Goal: Transaction & Acquisition: Subscribe to service/newsletter

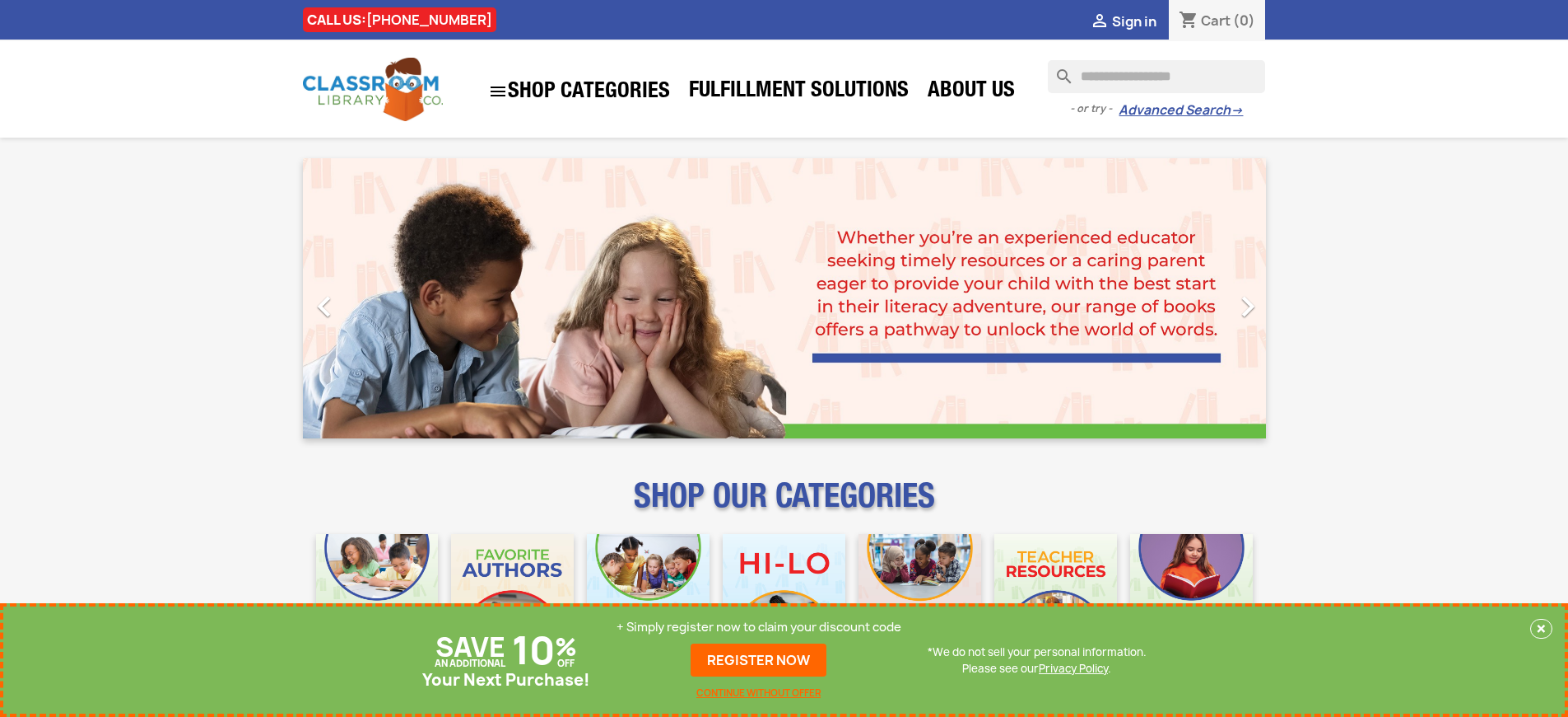
click at [759, 627] on p "+ Simply register now to claim your discount code" at bounding box center [759, 627] width 285 height 17
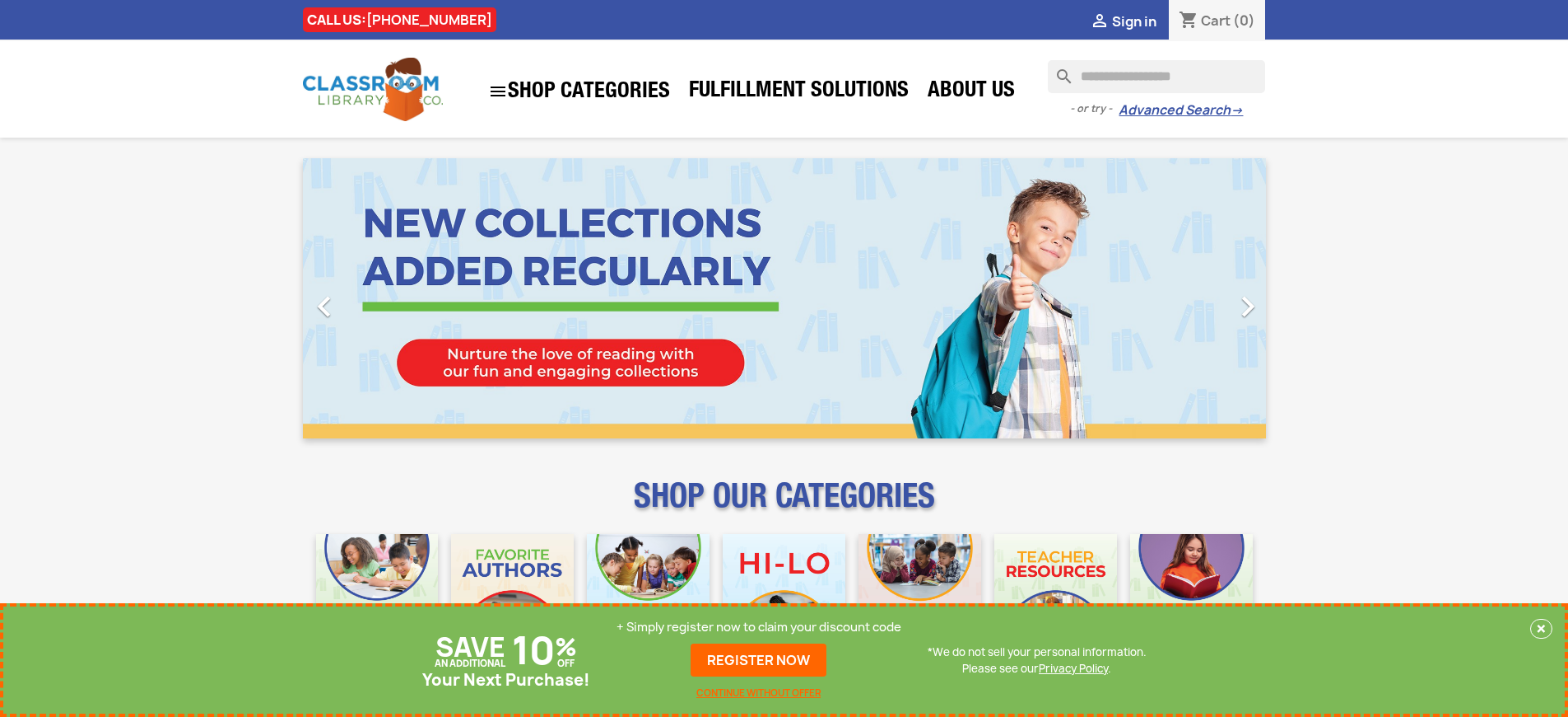
click at [759, 627] on p "+ Simply register now to claim your discount code" at bounding box center [759, 627] width 285 height 17
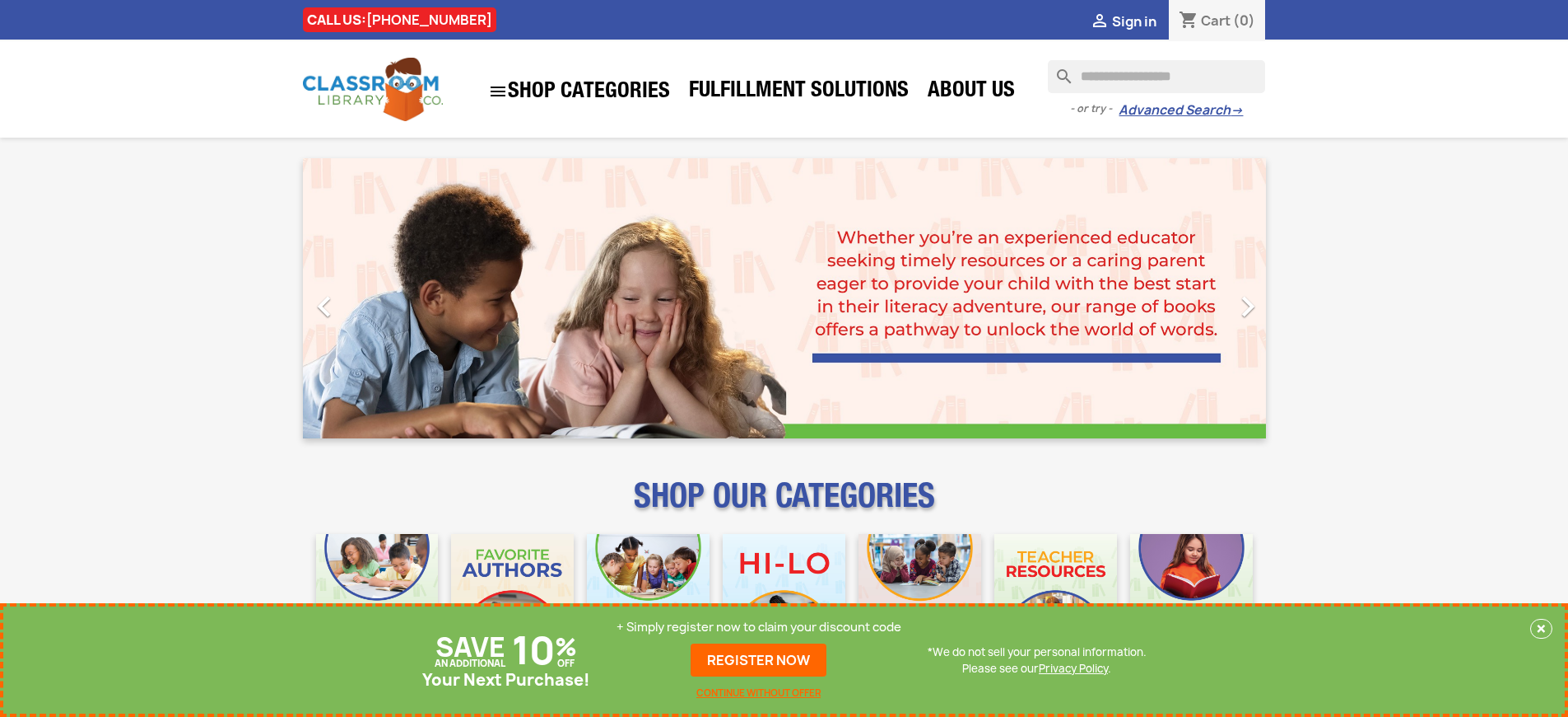
click at [759, 627] on p "+ Simply register now to claim your discount code" at bounding box center [759, 627] width 285 height 17
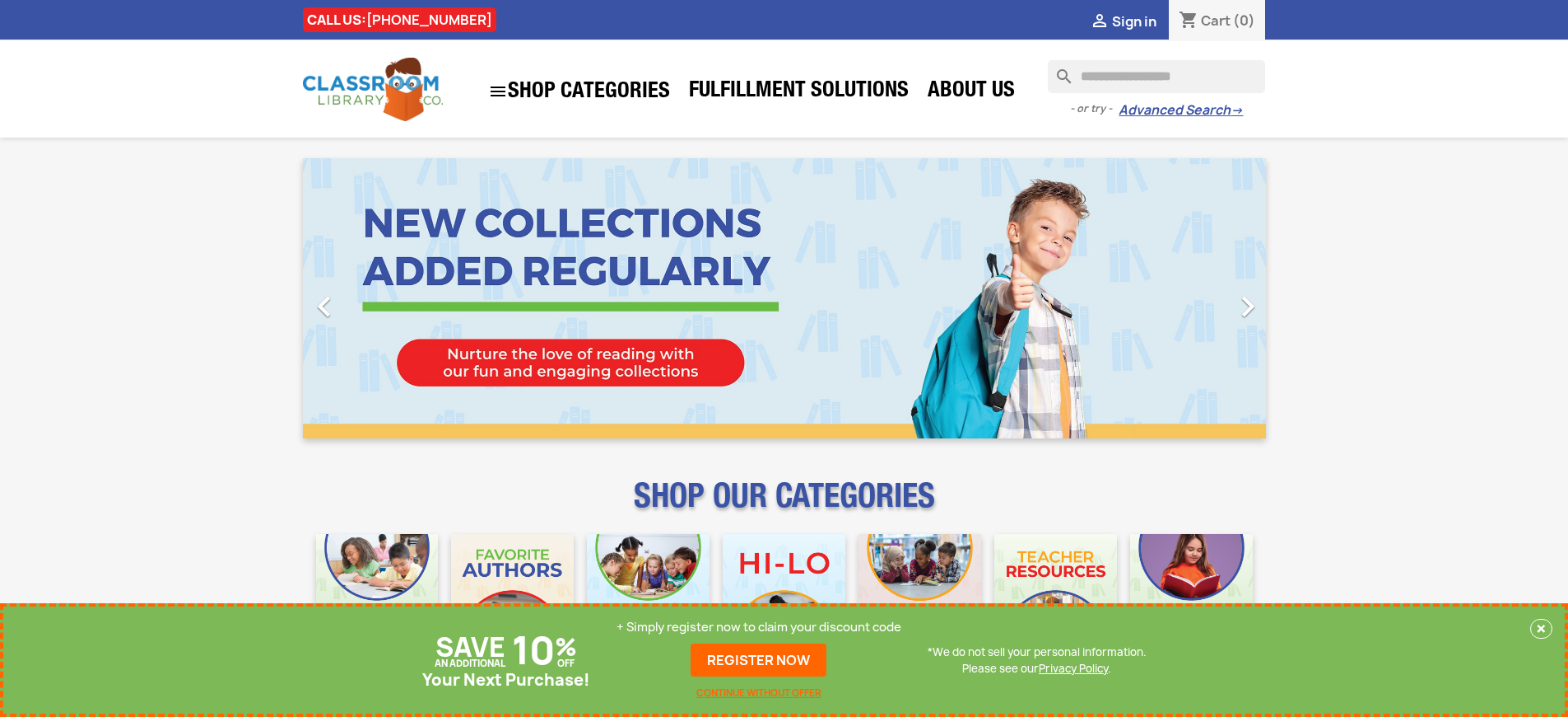
click at [759, 627] on p "+ Simply register now to claim your discount code" at bounding box center [759, 627] width 285 height 17
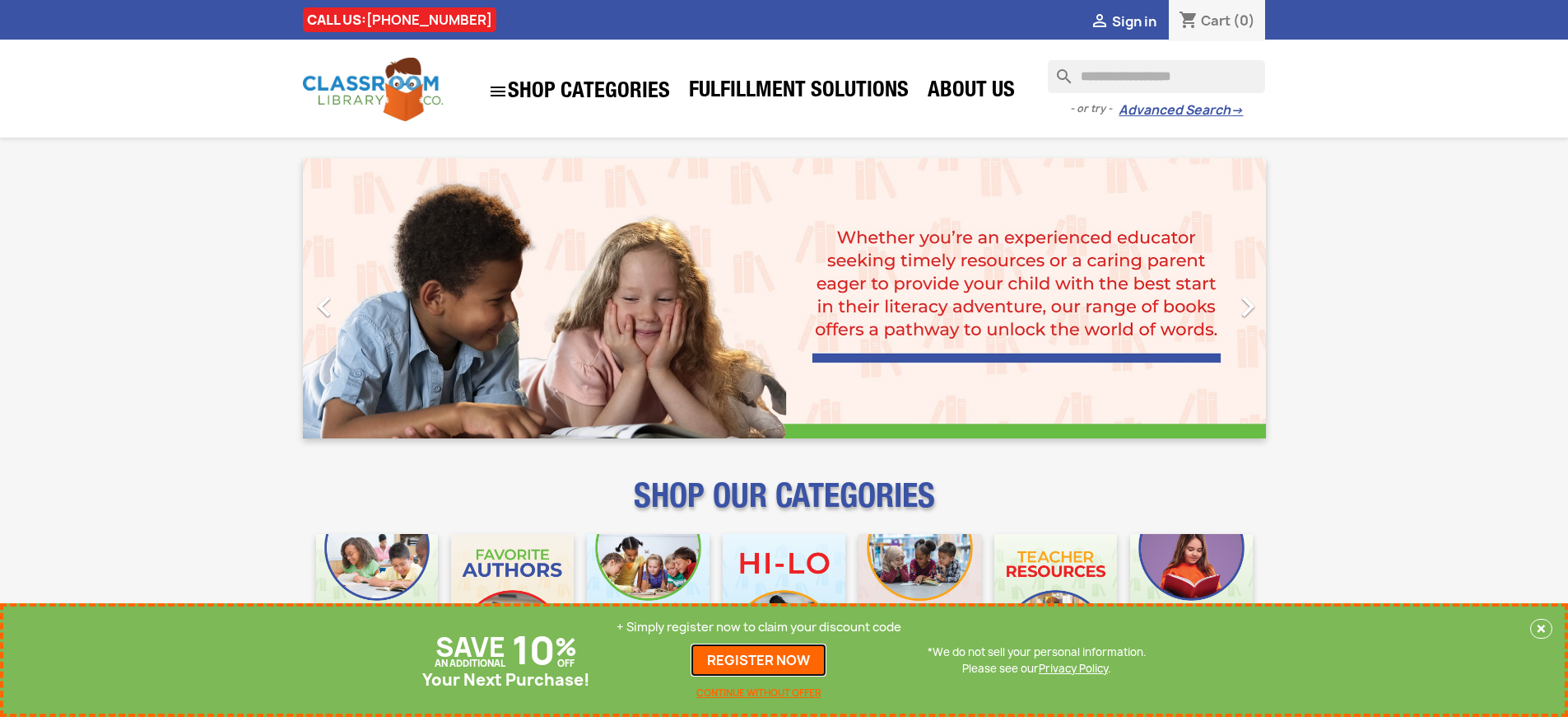
click at [759, 660] on link "REGISTER NOW" at bounding box center [758, 660] width 136 height 33
click at [759, 627] on p "+ Simply register now to claim your discount code" at bounding box center [759, 627] width 285 height 17
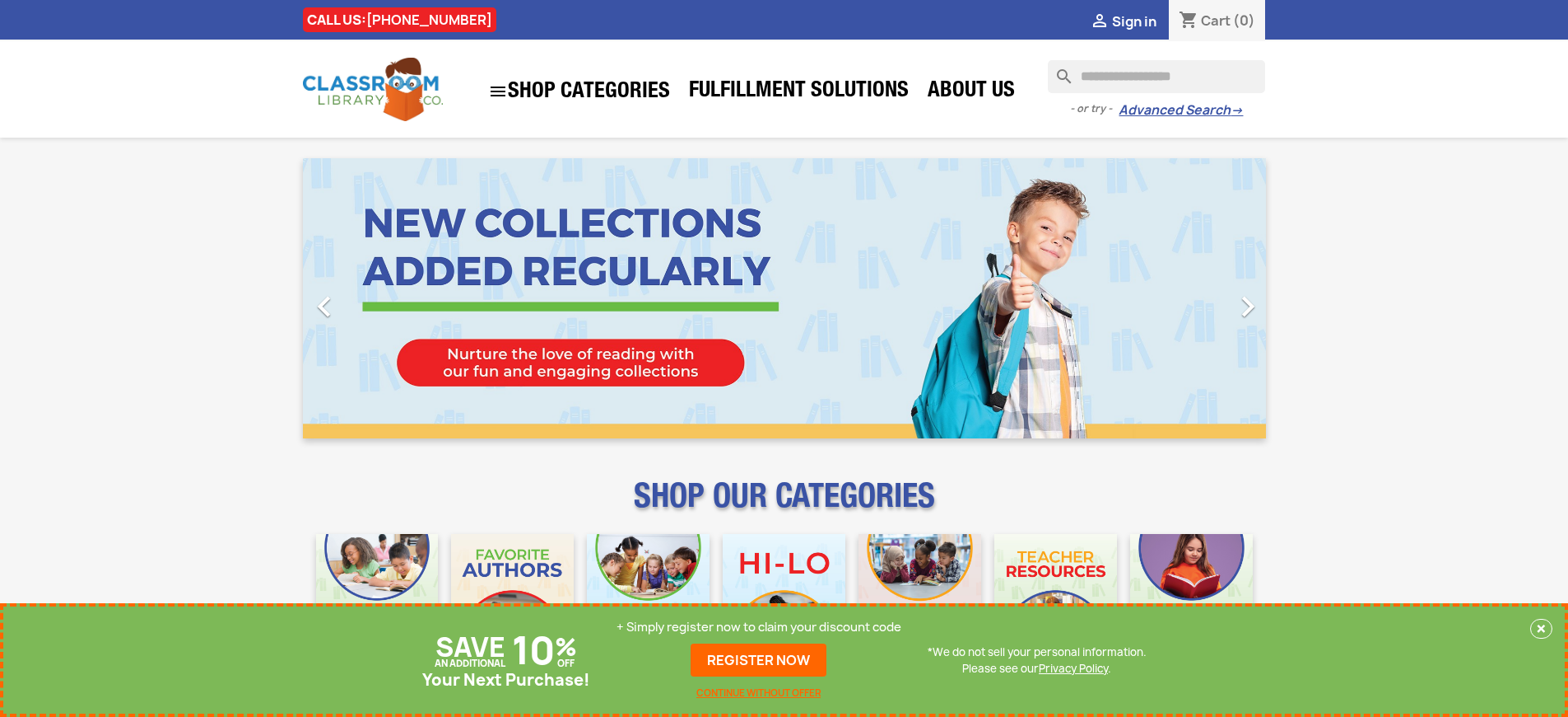
click at [759, 627] on p "+ Simply register now to claim your discount code" at bounding box center [759, 627] width 285 height 17
click at [759, 660] on link "REGISTER NOW" at bounding box center [758, 660] width 136 height 33
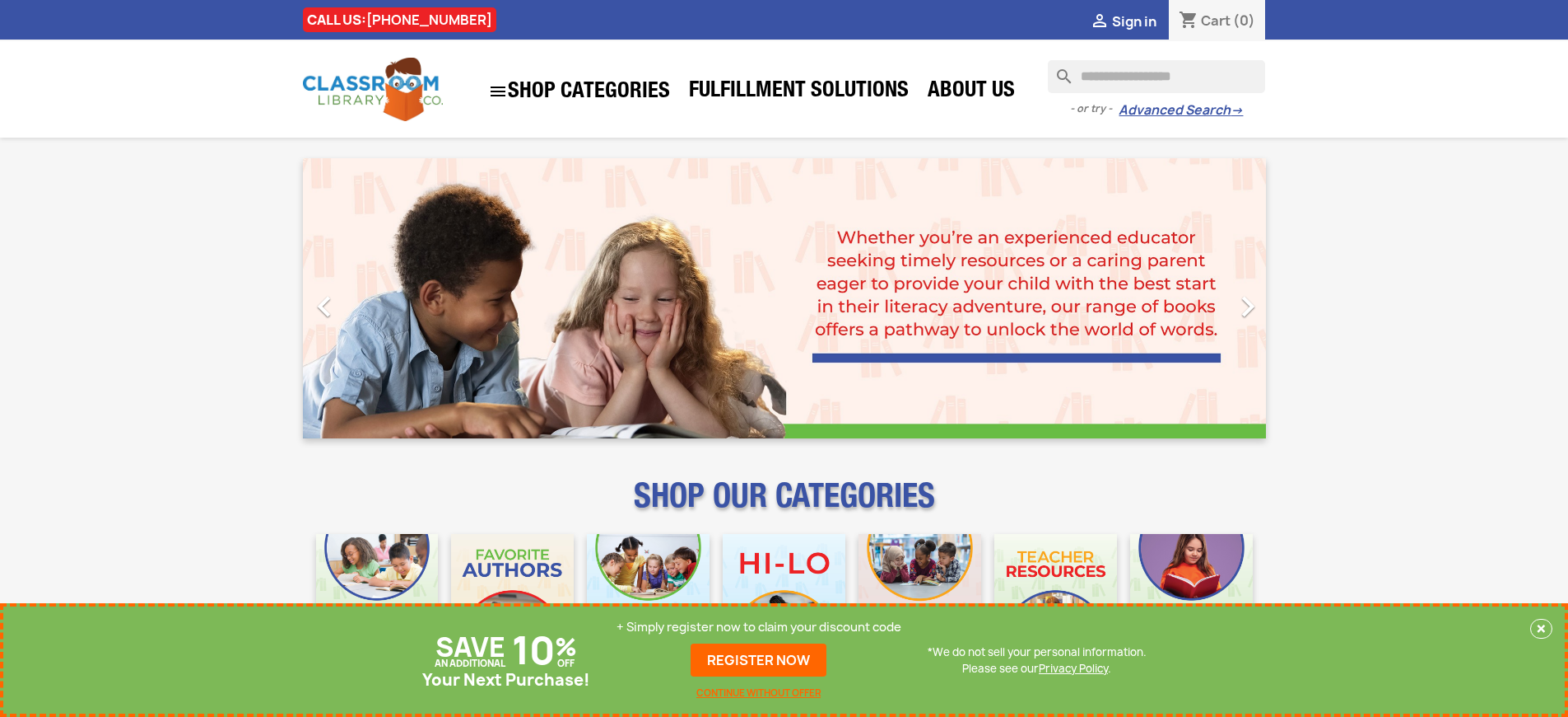
click at [759, 627] on p "+ Simply register now to claim your discount code" at bounding box center [759, 627] width 285 height 17
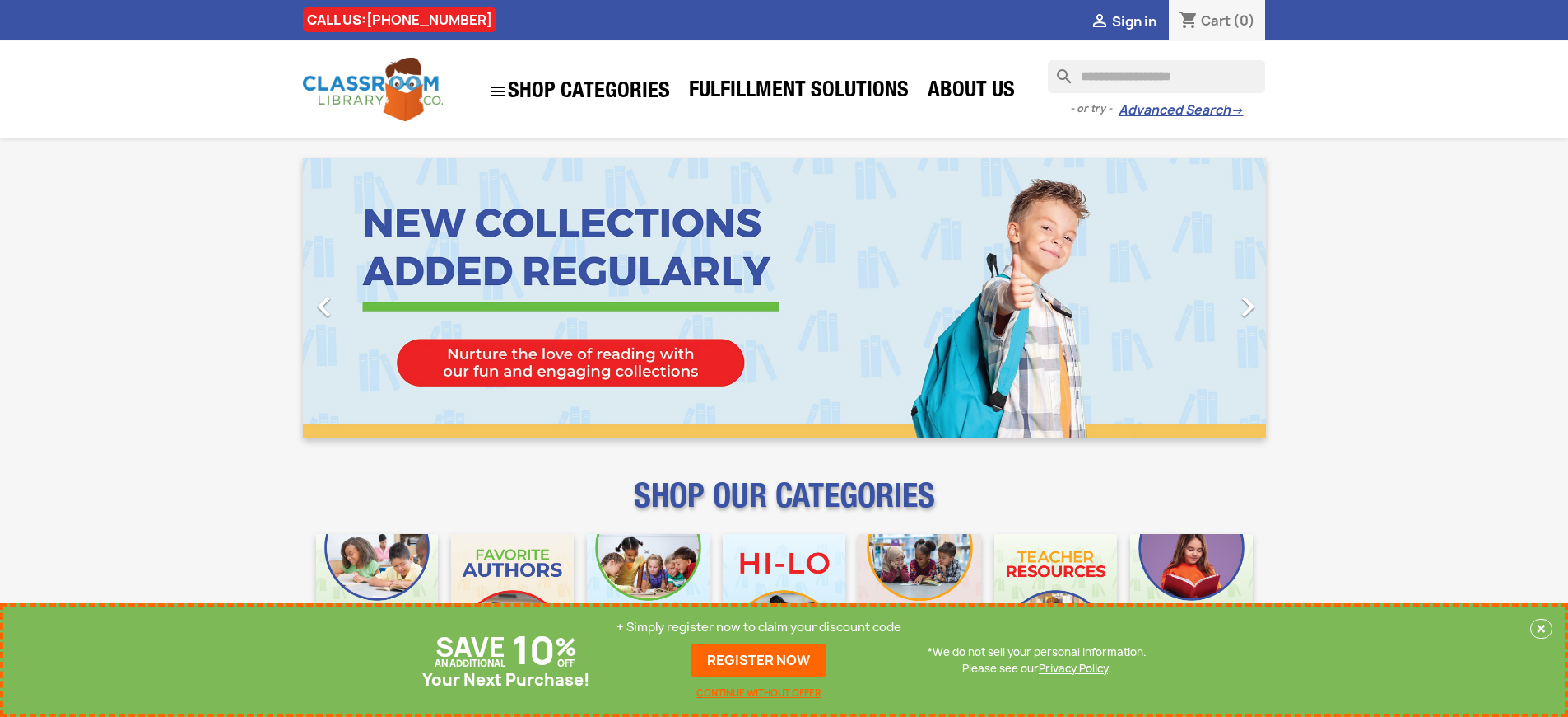
click at [759, 627] on p "+ Simply register now to claim your discount code" at bounding box center [759, 627] width 285 height 17
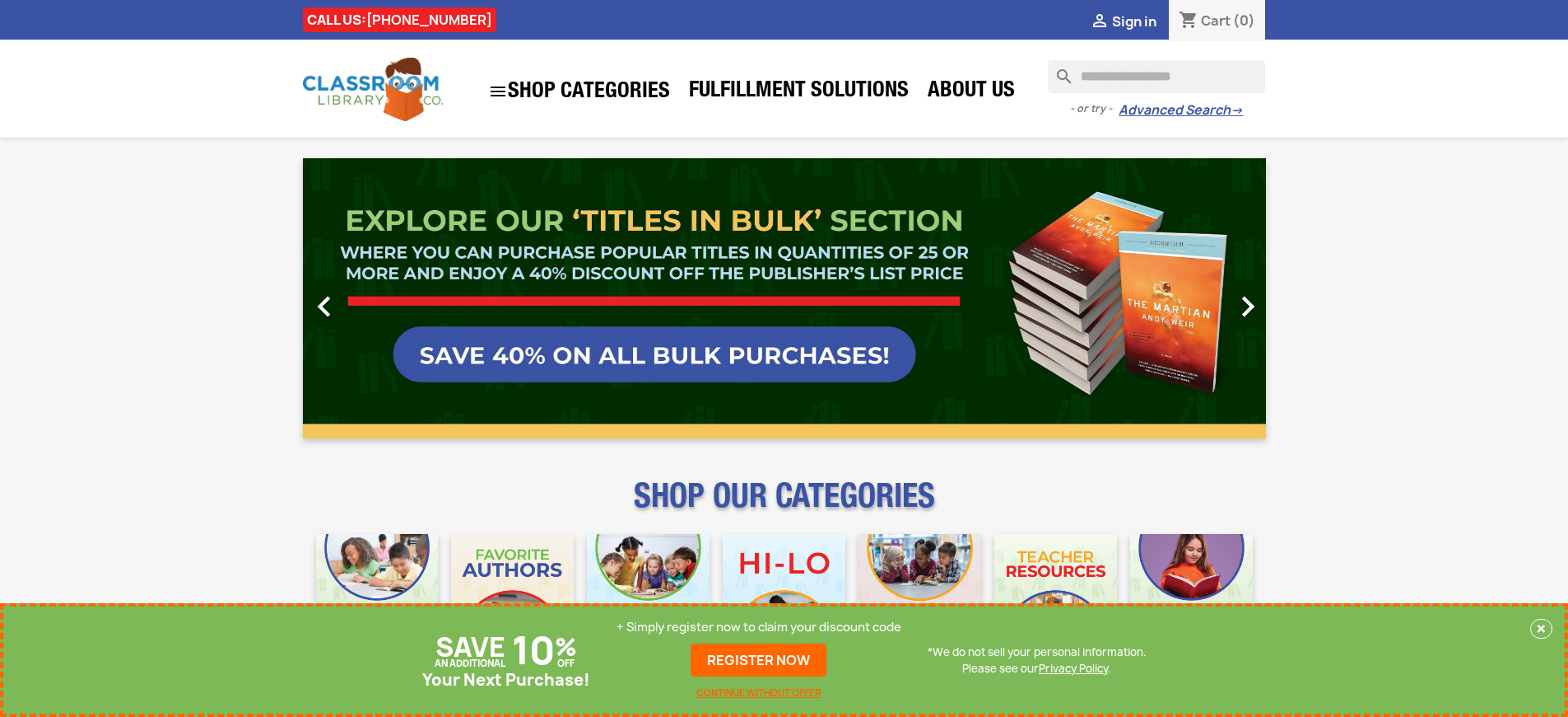
click at [759, 660] on link "REGISTER NOW" at bounding box center [758, 660] width 136 height 33
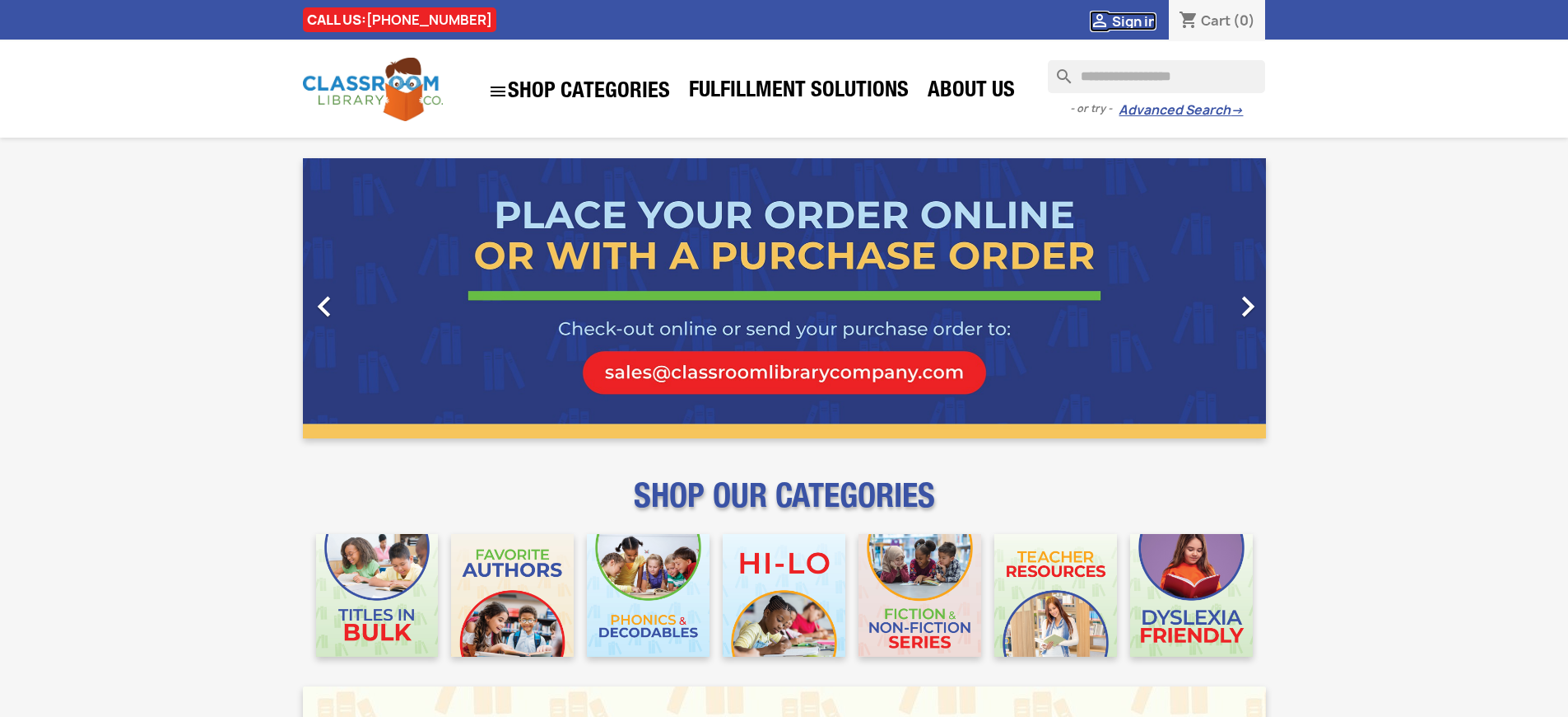
click at [1133, 20] on span "Sign in" at bounding box center [1134, 21] width 44 height 19
